Goal: Task Accomplishment & Management: Manage account settings

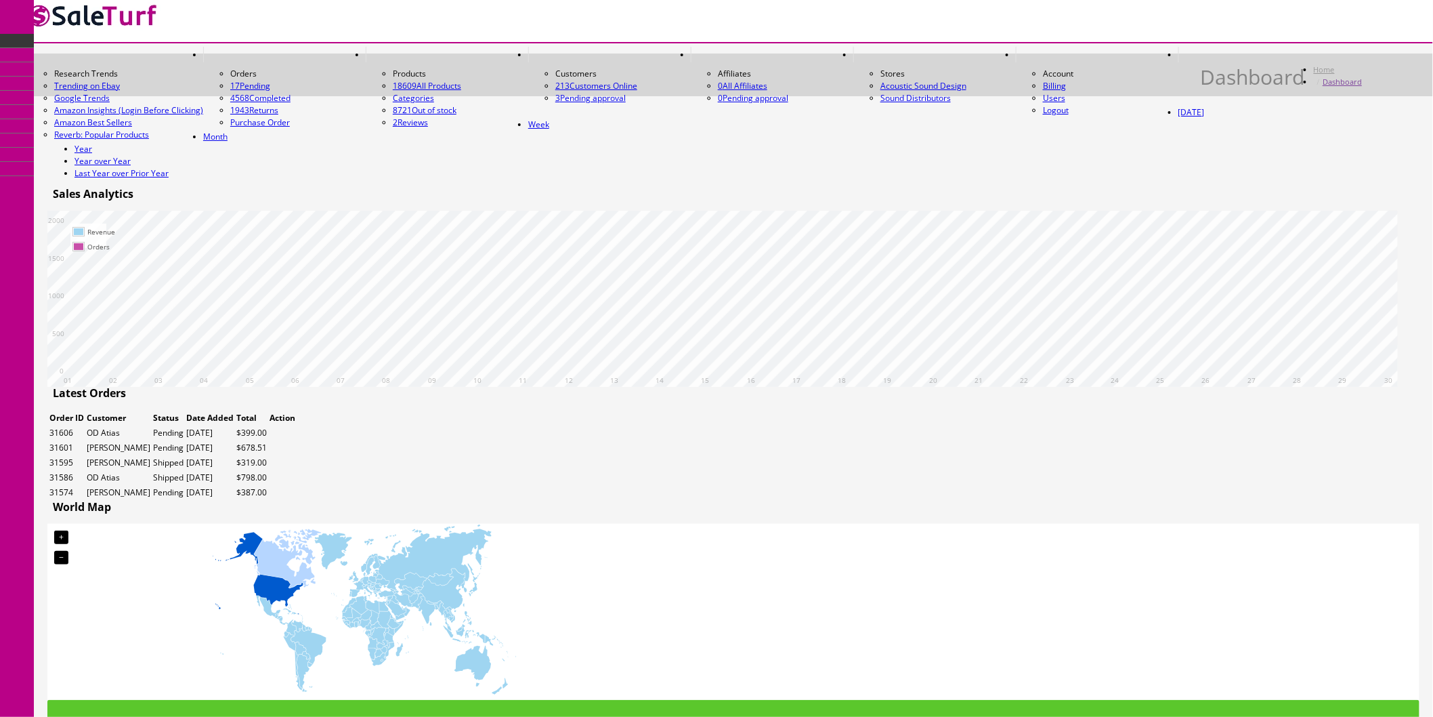
click at [270, 433] on link at bounding box center [270, 433] width 0 height 0
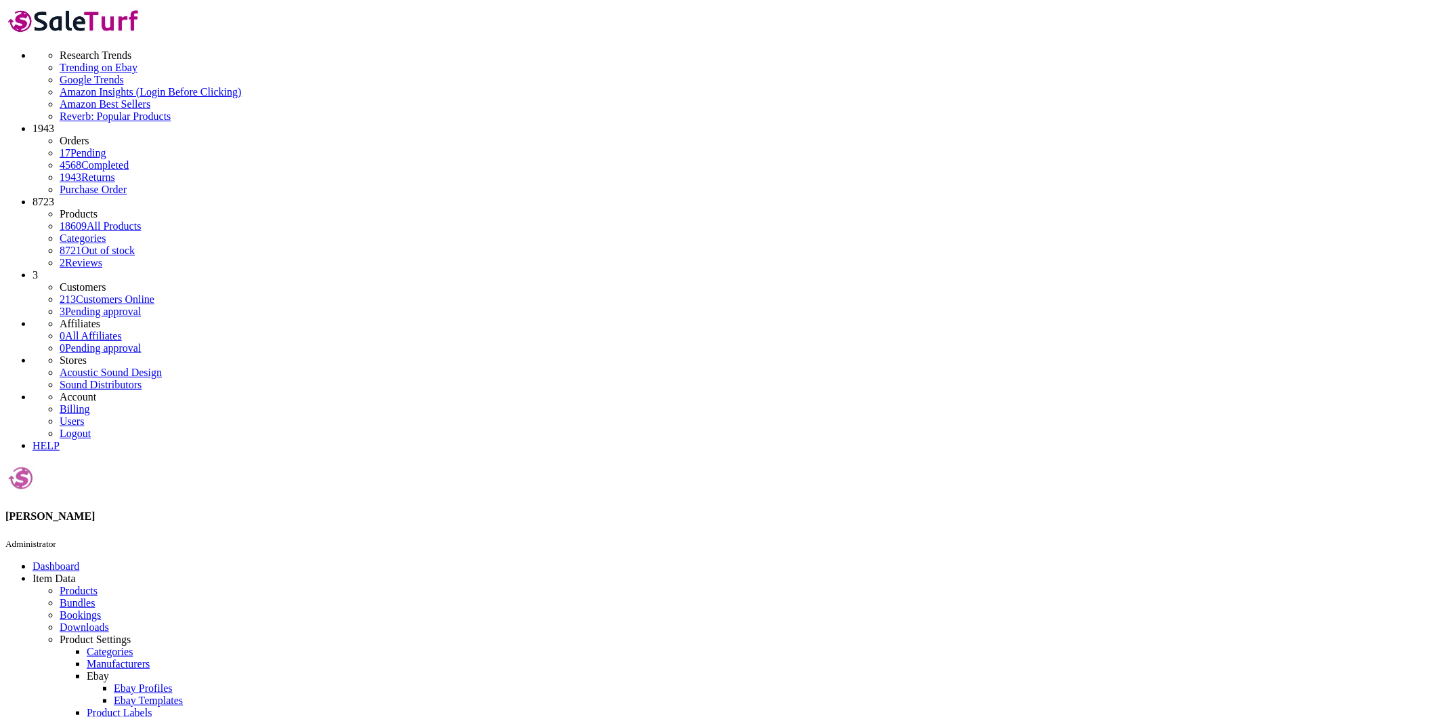
drag, startPoint x: 1099, startPoint y: 446, endPoint x: 1040, endPoint y: 445, distance: 58.3
click at [85, 585] on link "Products" at bounding box center [79, 591] width 38 height 12
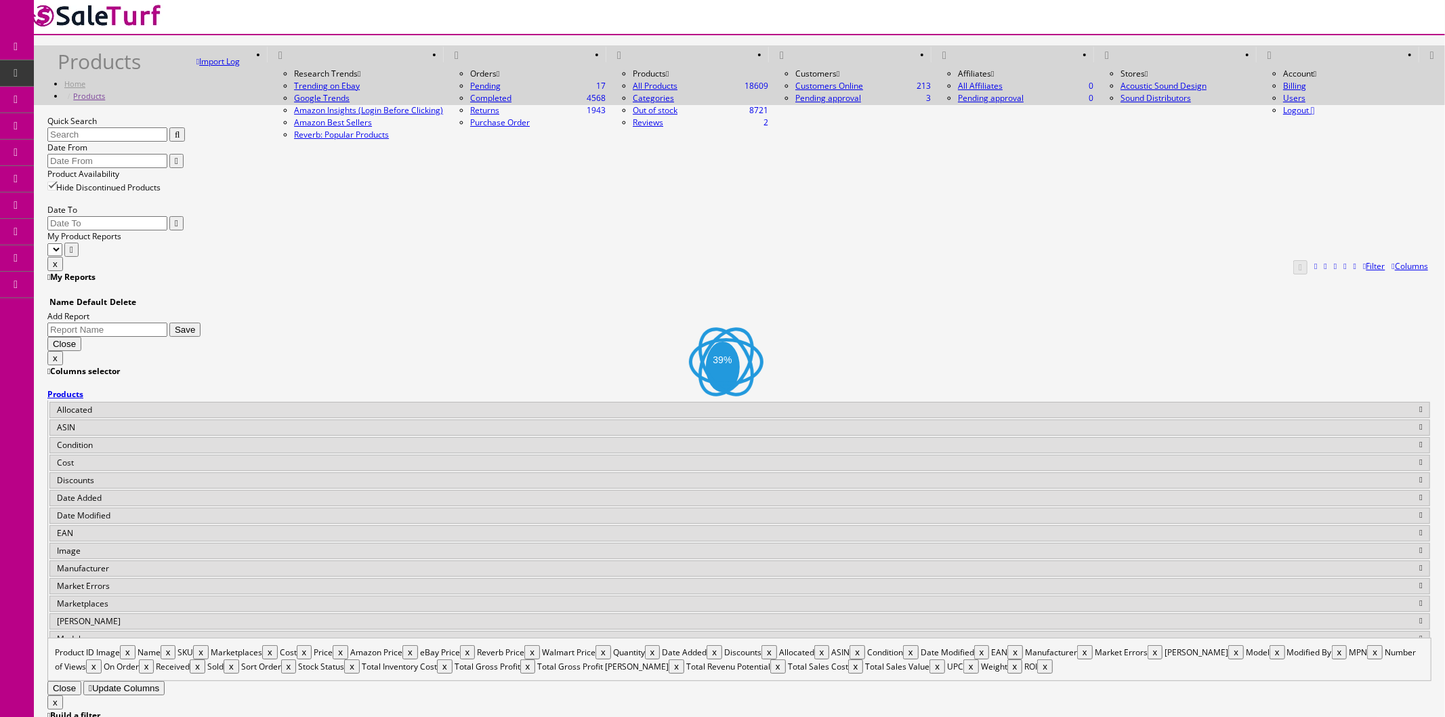
paste input "RPW-111500007700"
type input "RPW-111500007700"
click at [185, 142] on button "button" at bounding box center [177, 134] width 16 height 14
click at [79, 123] on icon at bounding box center [71, 125] width 14 height 11
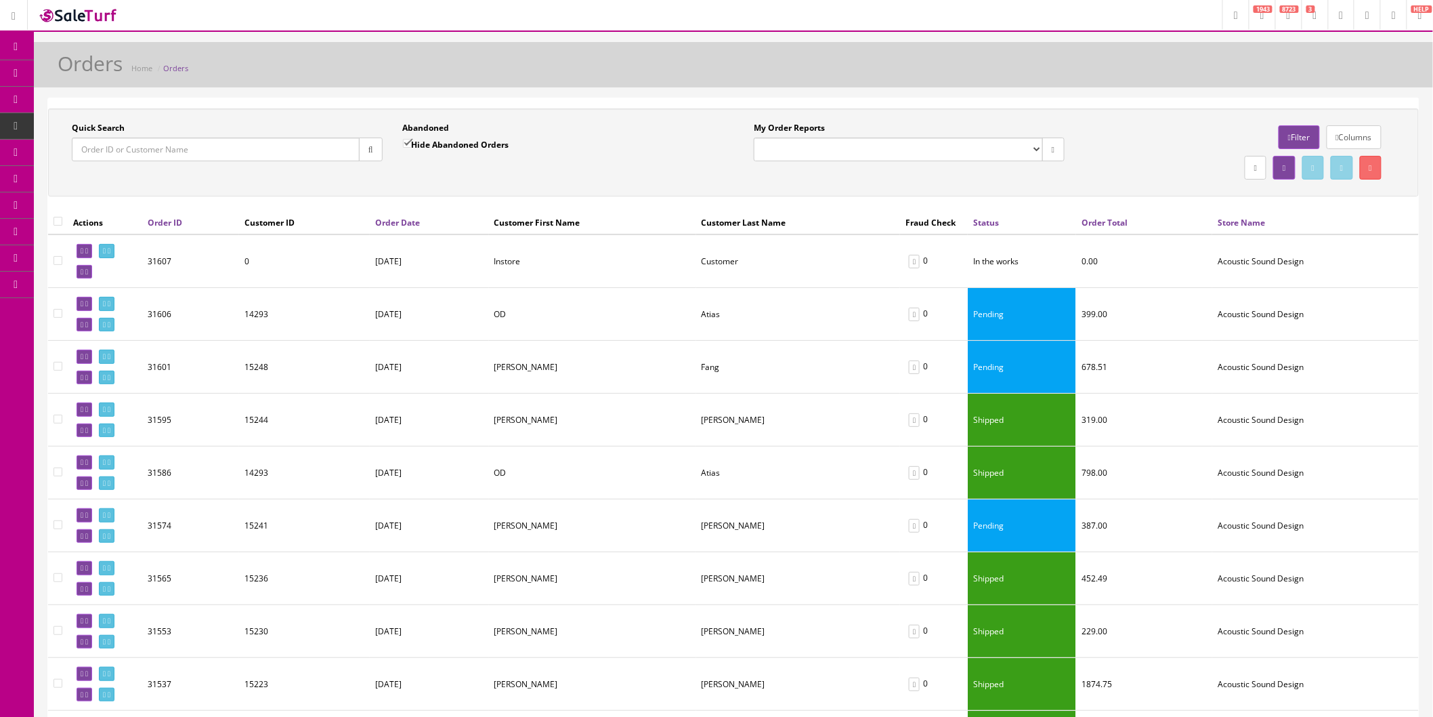
click at [54, 261] on input"] "checkbox" at bounding box center [58, 260] width 9 height 9
checkbox input"] "true"
click at [1382, 165] on div at bounding box center [1240, 167] width 311 height 30
click at [1370, 168] on icon at bounding box center [1371, 168] width 3 height 8
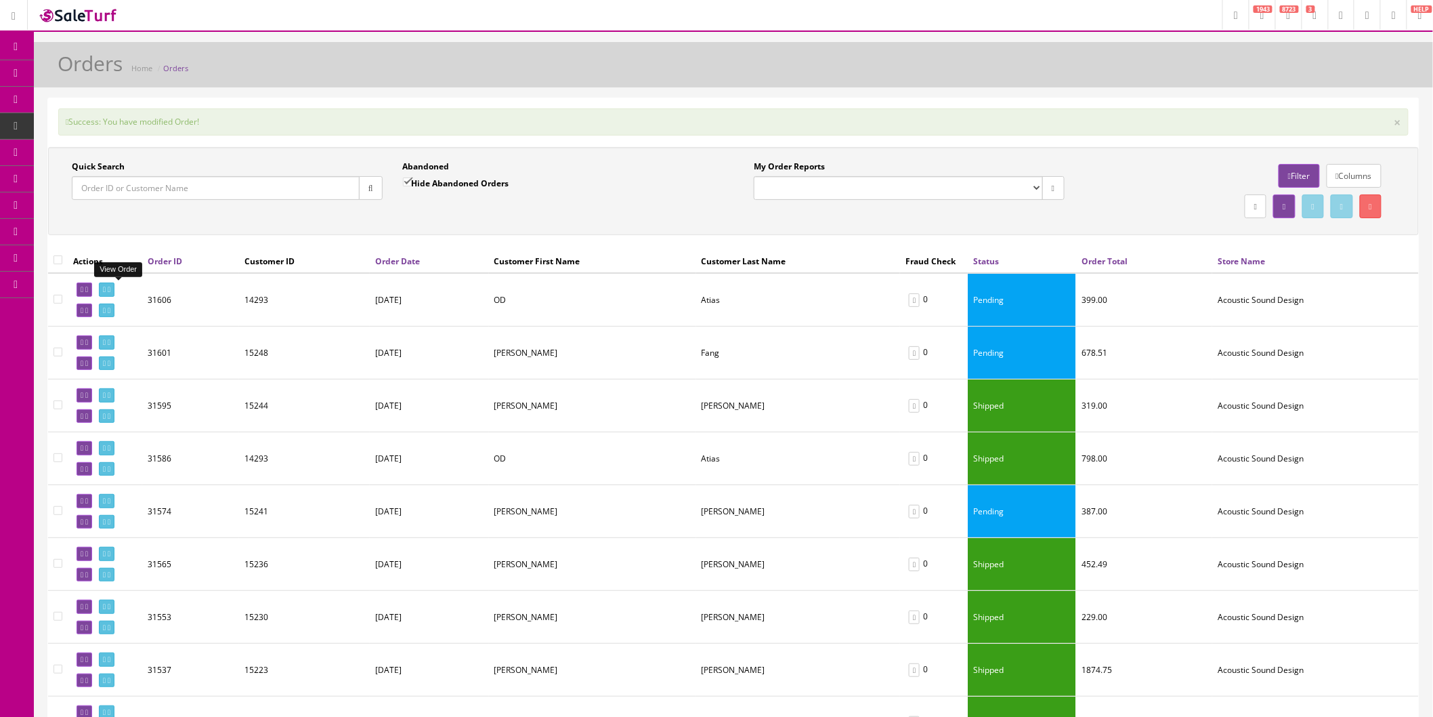
click at [114, 295] on link at bounding box center [107, 289] width 16 height 14
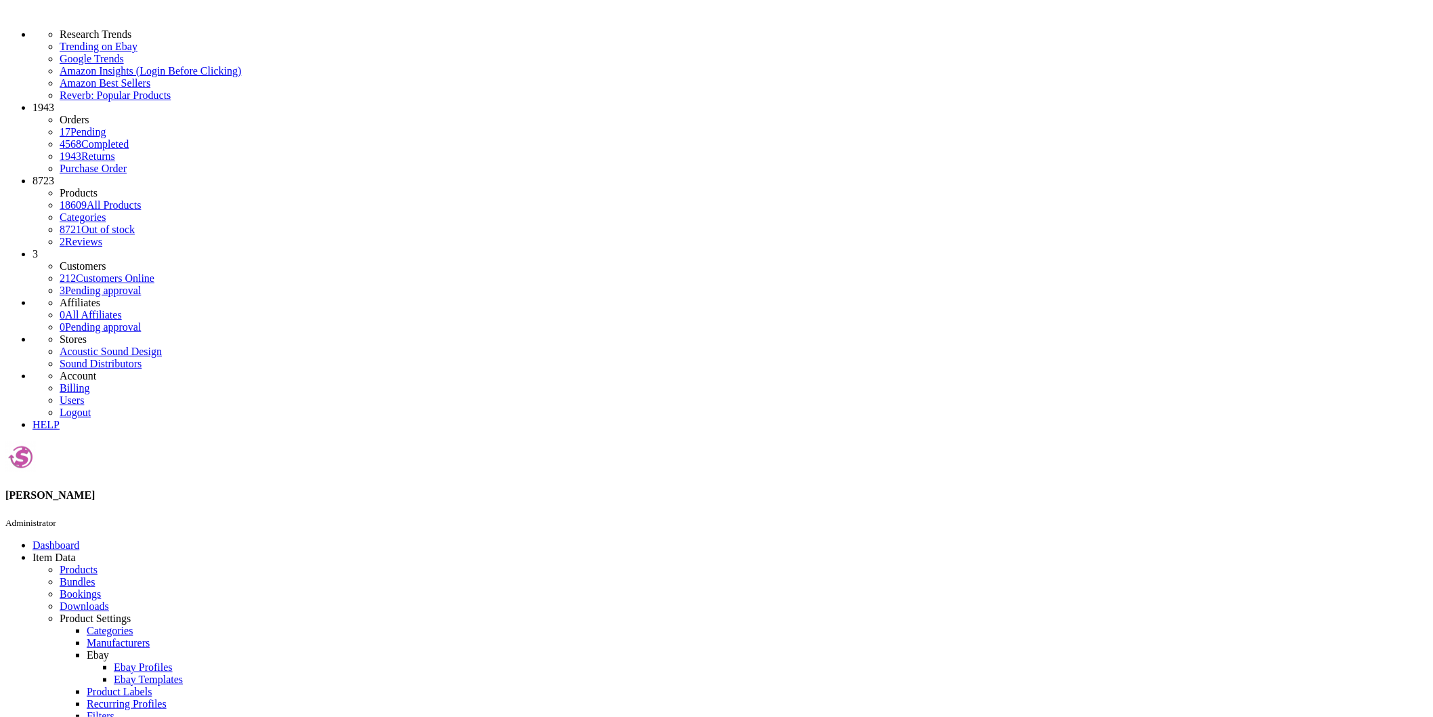
drag, startPoint x: 1085, startPoint y: 446, endPoint x: 1041, endPoint y: 443, distance: 44.1
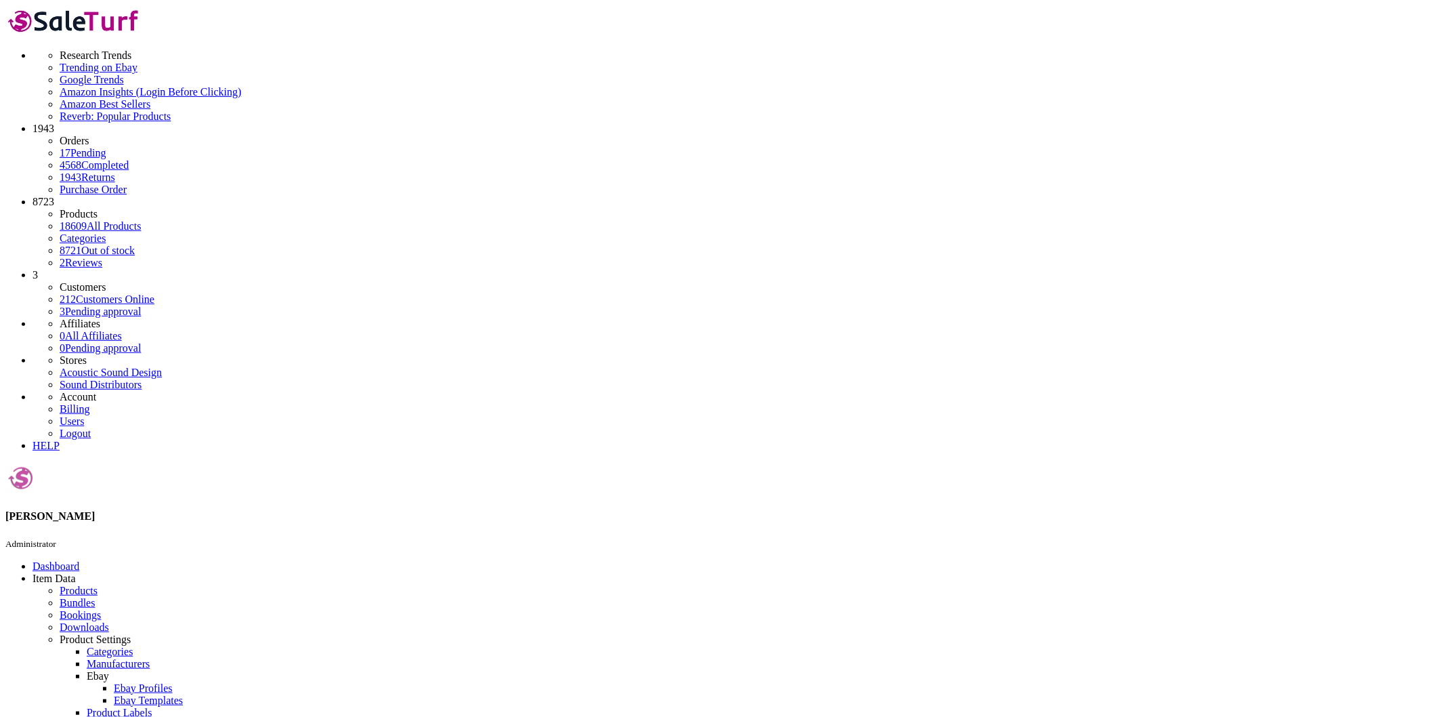
copy td "RP-8000F-E"
click at [60, 585] on icon at bounding box center [60, 591] width 0 height 12
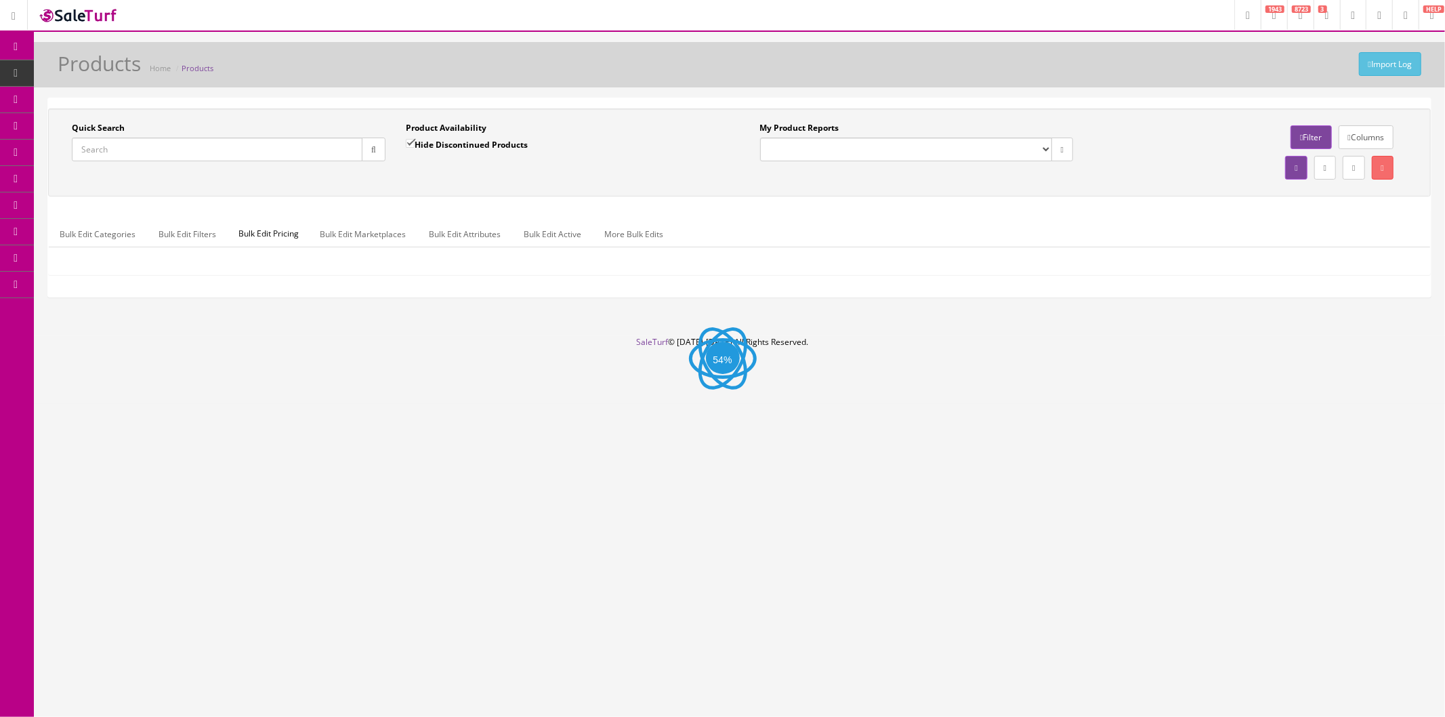
click at [308, 150] on input "Quick Search" at bounding box center [217, 150] width 291 height 24
paste input "RP-8000F-E"
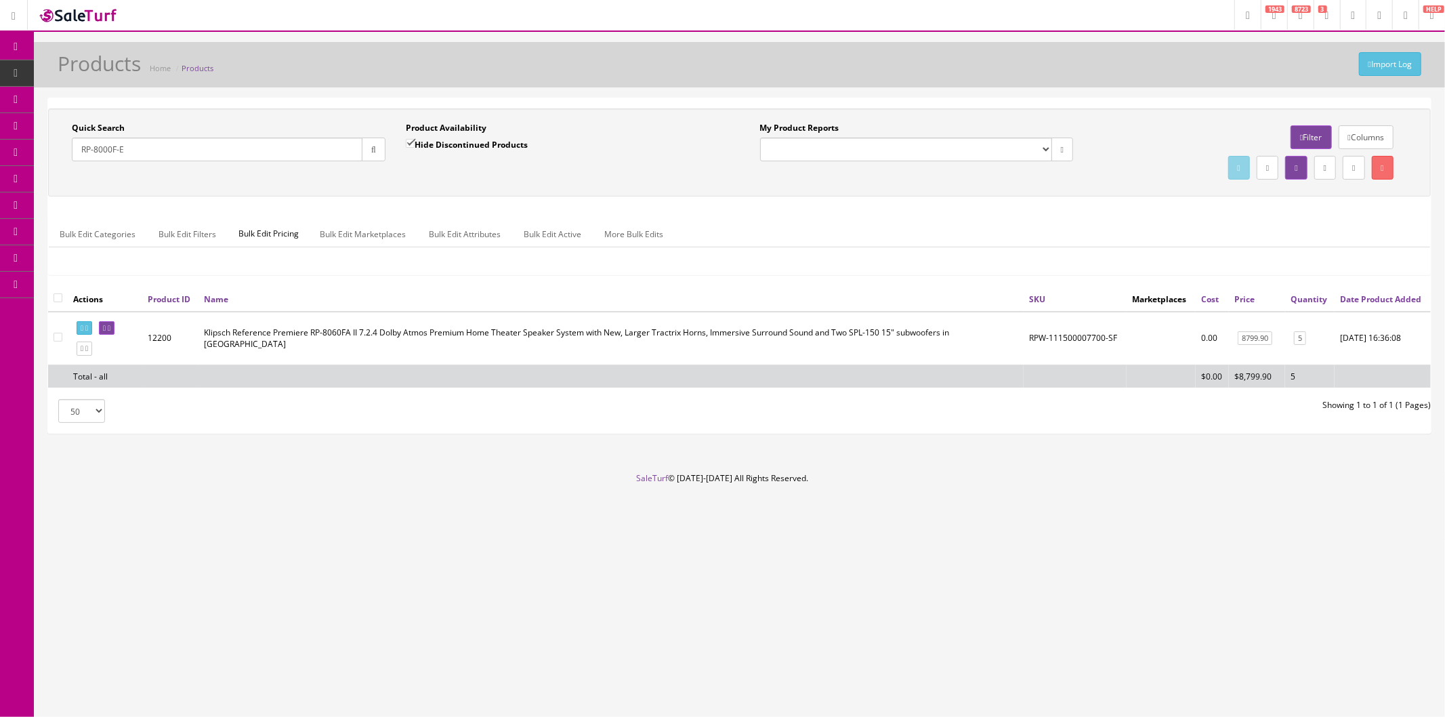
type input "RP-8000F-E"
click at [366, 148] on button "button" at bounding box center [374, 150] width 24 height 24
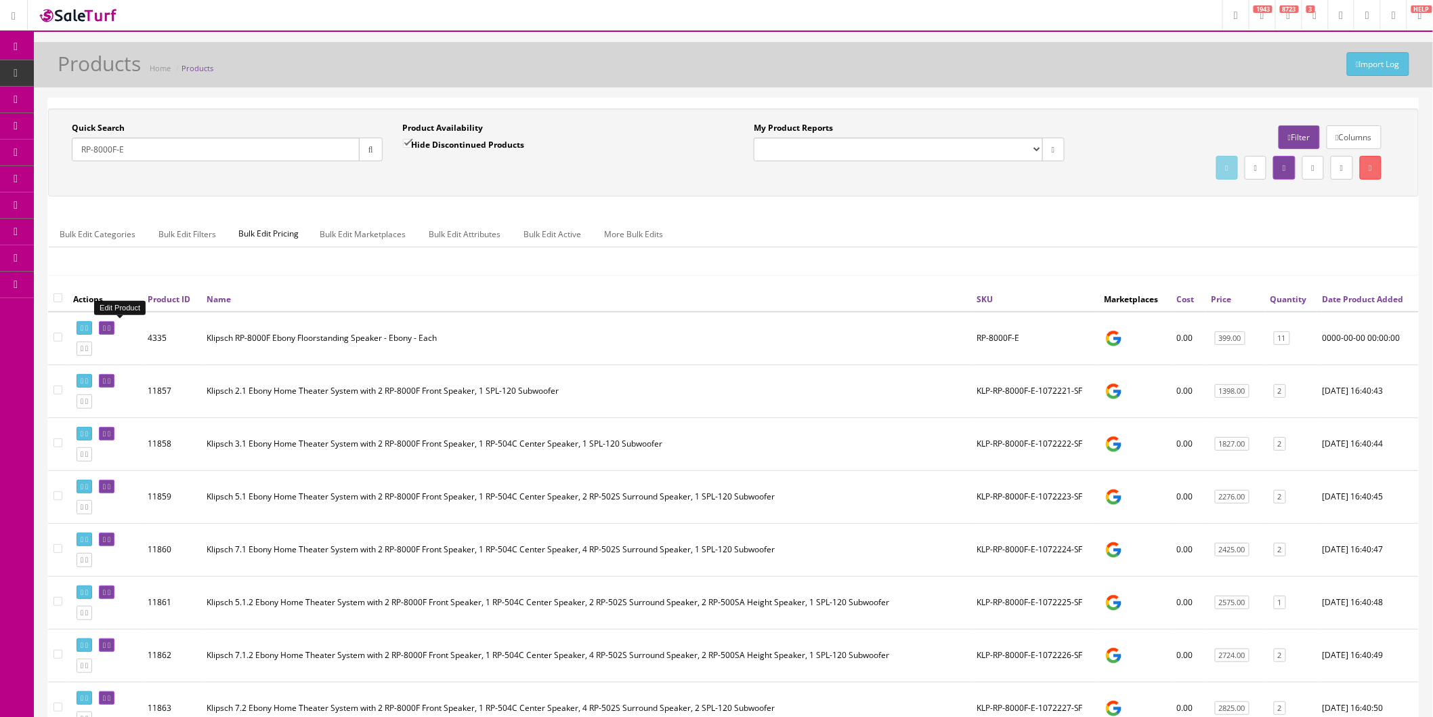
click at [110, 326] on icon at bounding box center [109, 327] width 3 height 7
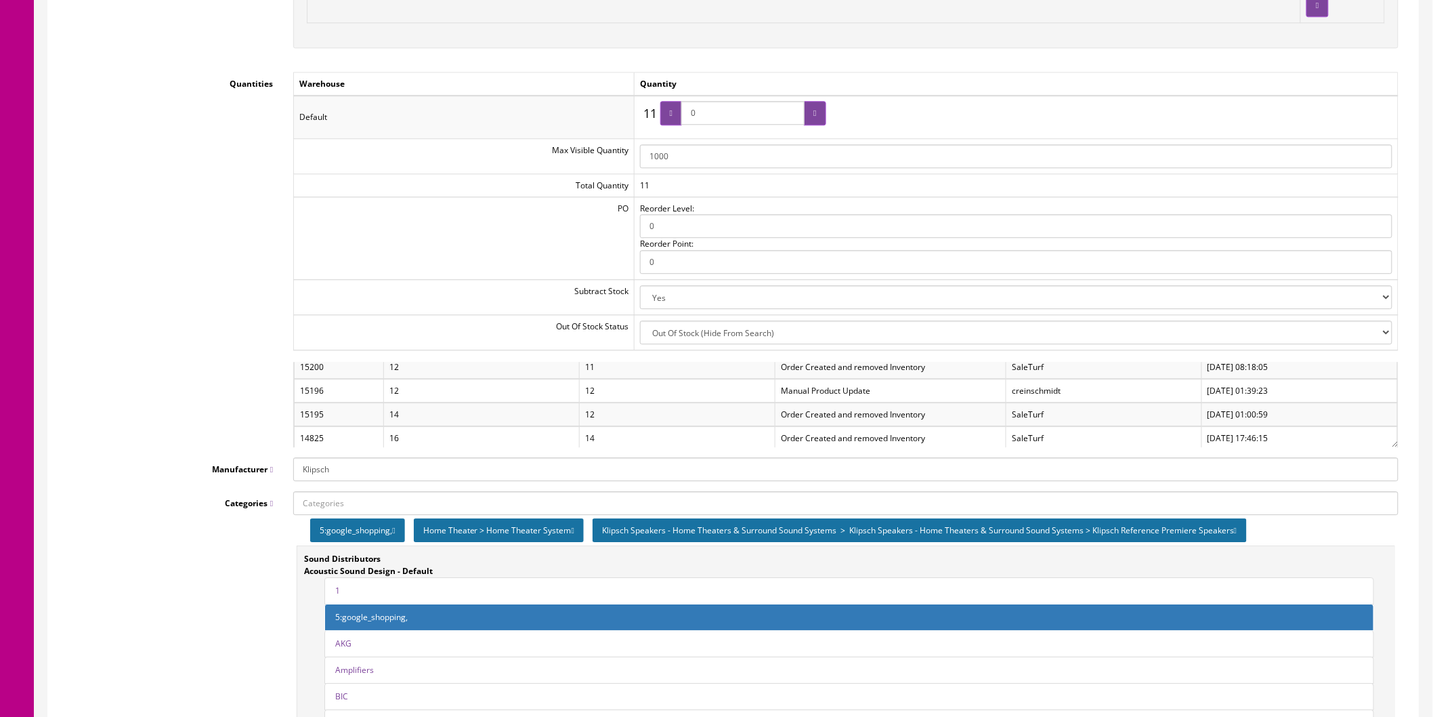
scroll to position [46, 0]
click at [795, 299] on select "Yes No" at bounding box center [1016, 297] width 753 height 24
click at [796, 299] on select "Yes No" at bounding box center [1016, 297] width 753 height 24
select select "0"
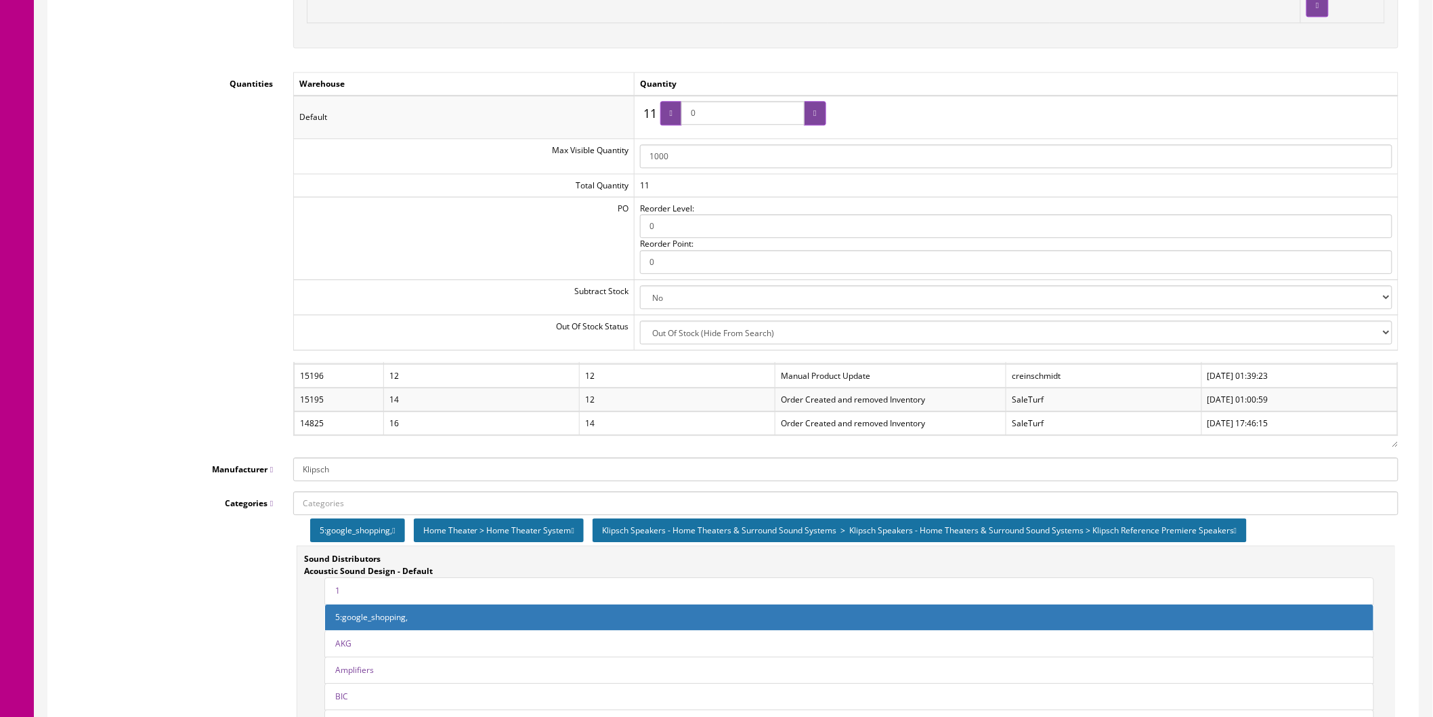
click at [641, 287] on select "Yes No" at bounding box center [1016, 297] width 753 height 24
click at [678, 188] on td "11" at bounding box center [1016, 185] width 764 height 23
click at [813, 332] on select "2-3 Days Discontinued (Hide From Search) In Stock Out Of Stock Out Of Stock (Hi…" at bounding box center [1016, 332] width 753 height 24
click at [641, 322] on select "2-3 Days Discontinued (Hide From Search) In Stock Out Of Stock Out Of Stock (Hi…" at bounding box center [1016, 332] width 753 height 24
click at [780, 337] on select "2-3 Days Discontinued (Hide From Search) In Stock Out Of Stock Out Of Stock (Hi…" at bounding box center [1016, 332] width 753 height 24
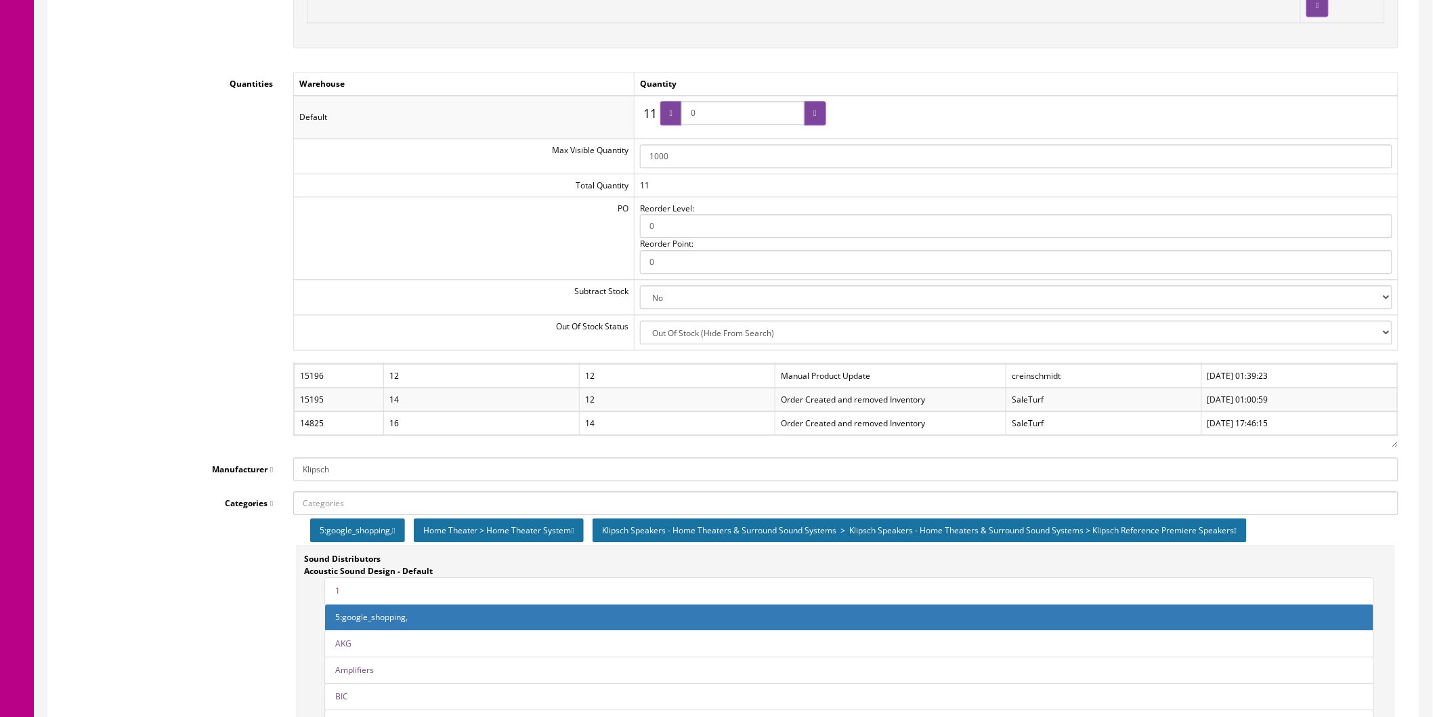
click at [641, 322] on select "2-3 Days Discontinued (Hide From Search) In Stock Out Of Stock Out Of Stock (Hi…" at bounding box center [1016, 332] width 753 height 24
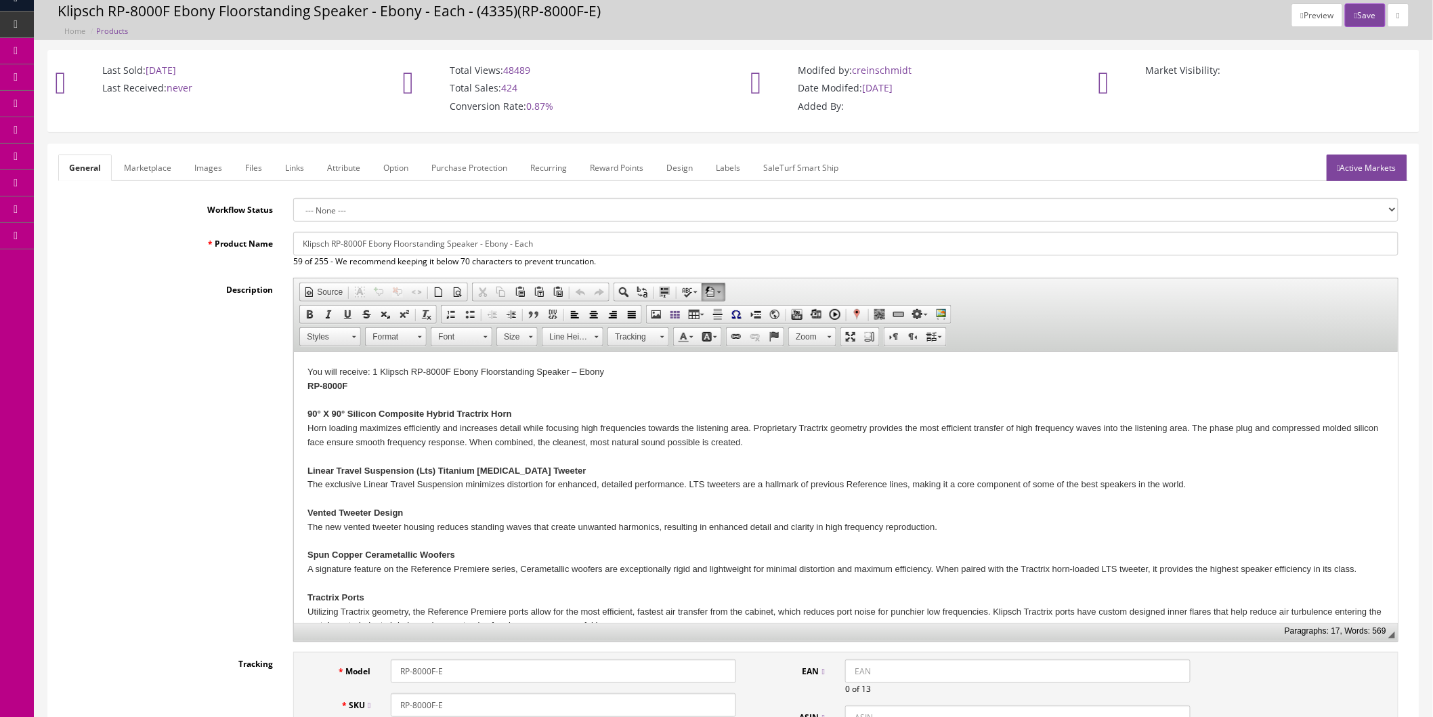
scroll to position [0, 0]
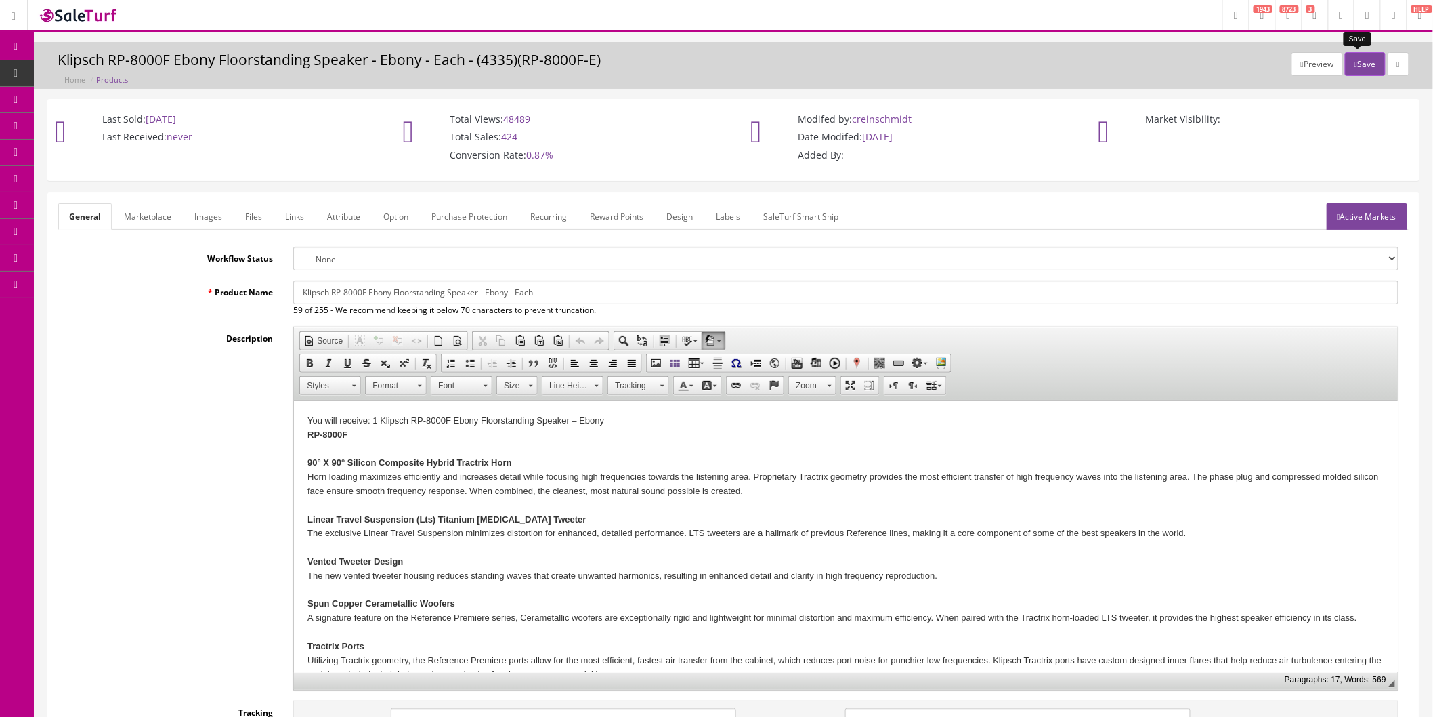
click at [1345, 69] on button "Save" at bounding box center [1365, 64] width 40 height 24
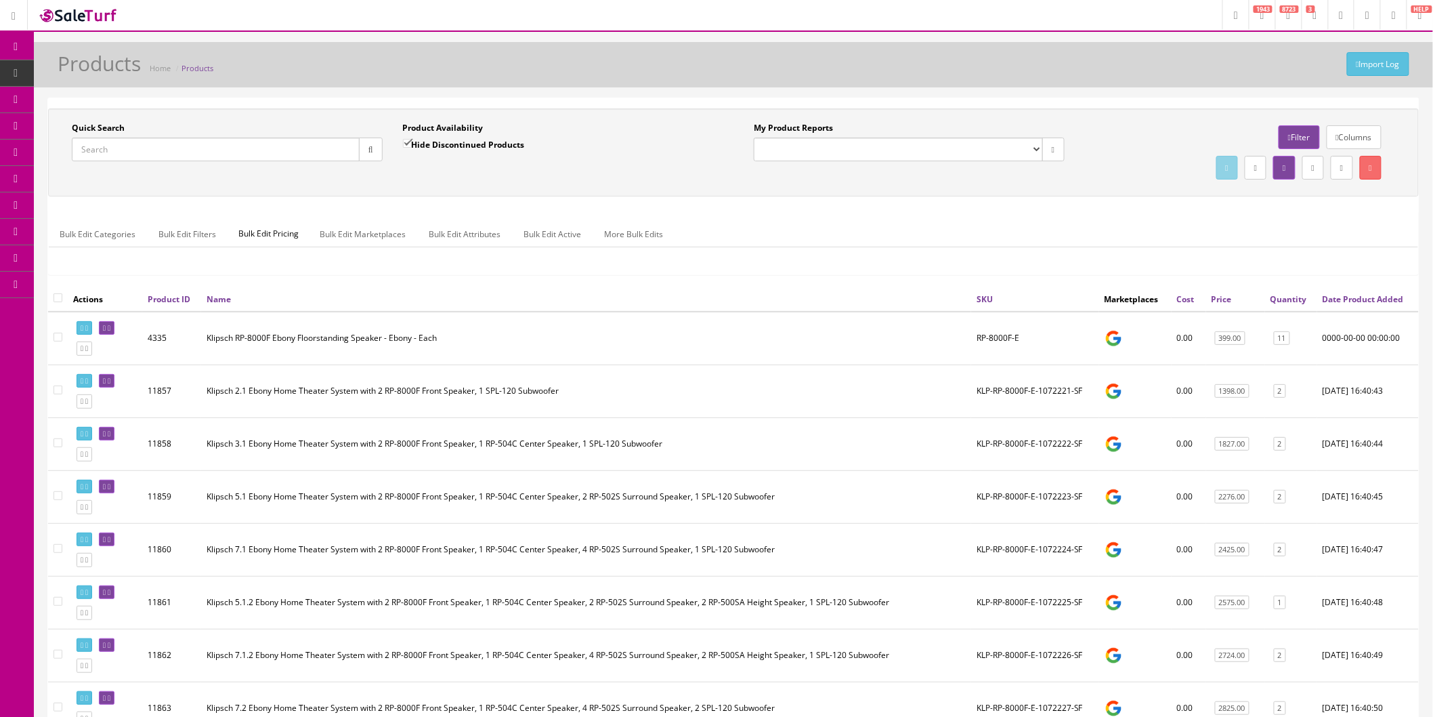
click at [77, 154] on icon at bounding box center [71, 151] width 14 height 11
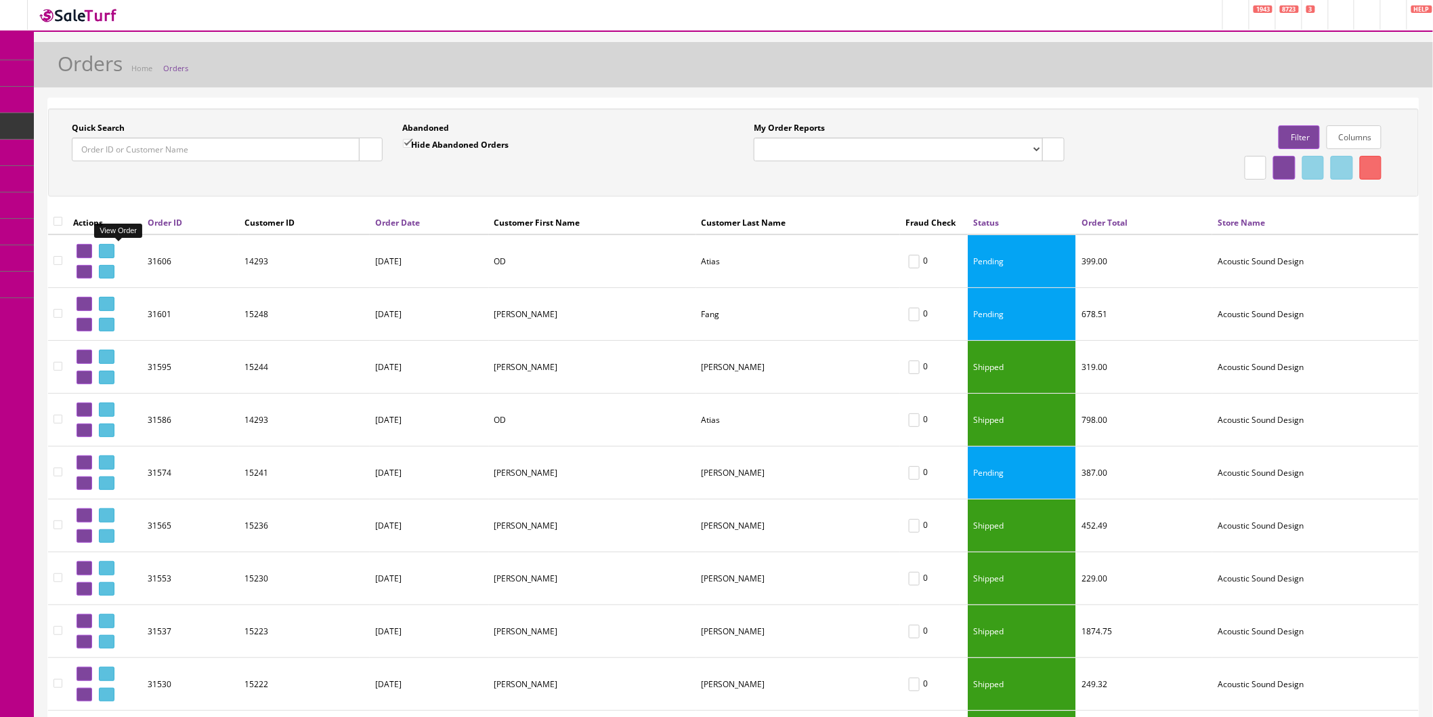
click at [114, 248] on link at bounding box center [107, 251] width 16 height 14
